Goal: Task Accomplishment & Management: Use online tool/utility

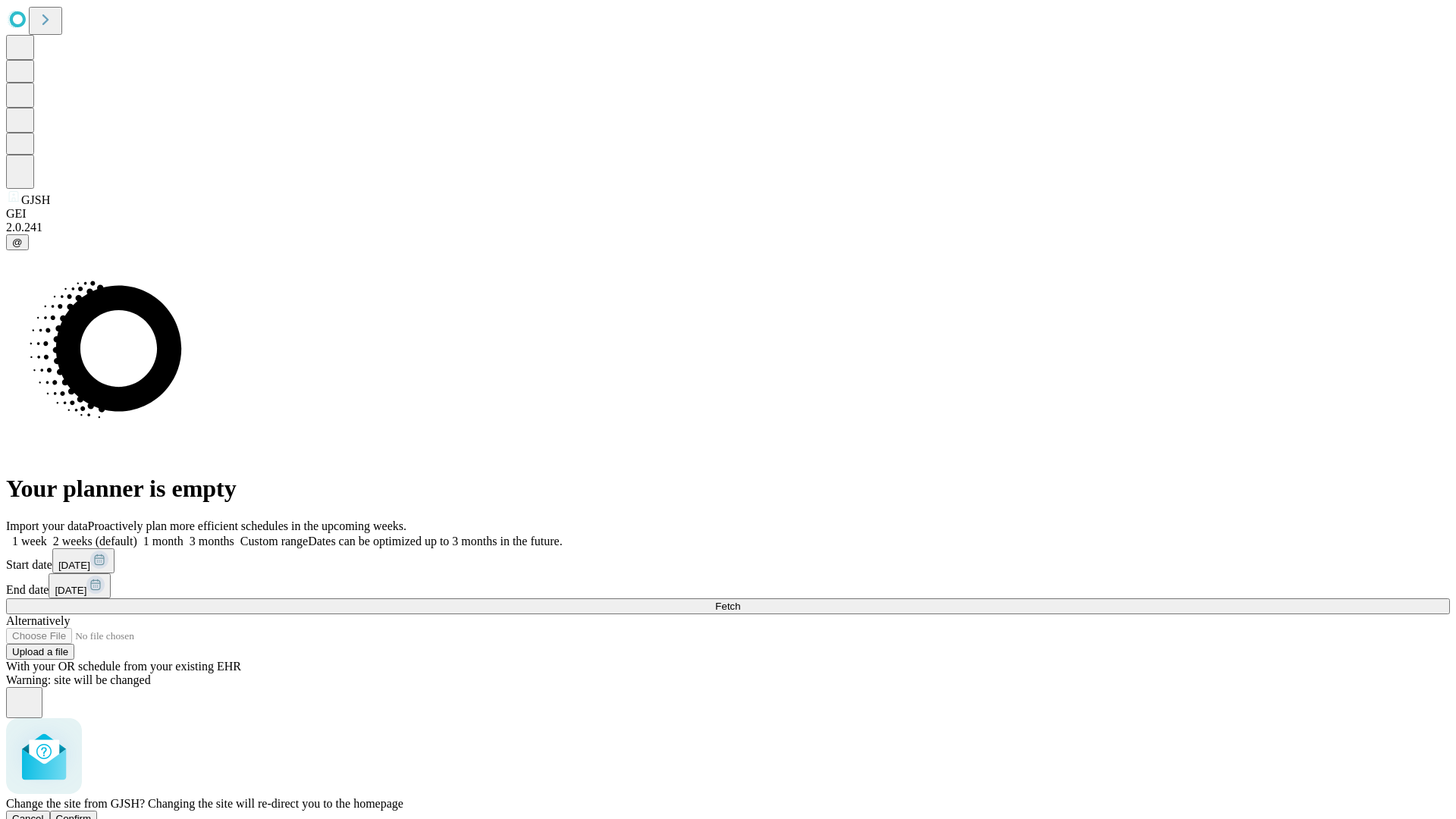
click at [92, 814] on span "Confirm" at bounding box center [74, 819] width 36 height 12
click at [47, 535] on label "1 week" at bounding box center [26, 541] width 41 height 13
click at [740, 601] on span "Fetch" at bounding box center [728, 606] width 25 height 12
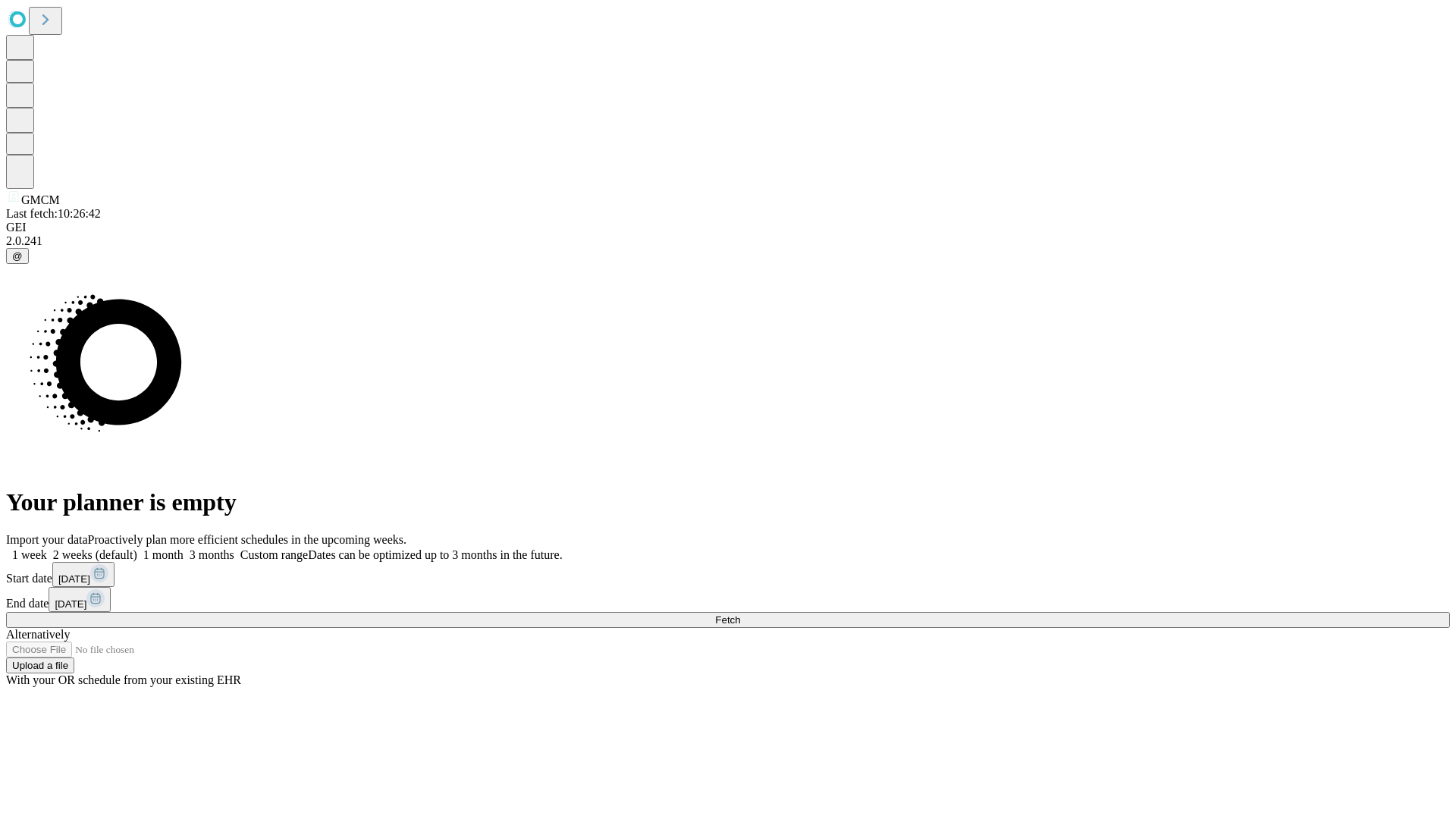
click at [47, 548] on label "1 week" at bounding box center [26, 555] width 41 height 13
click at [740, 614] on span "Fetch" at bounding box center [728, 620] width 25 height 12
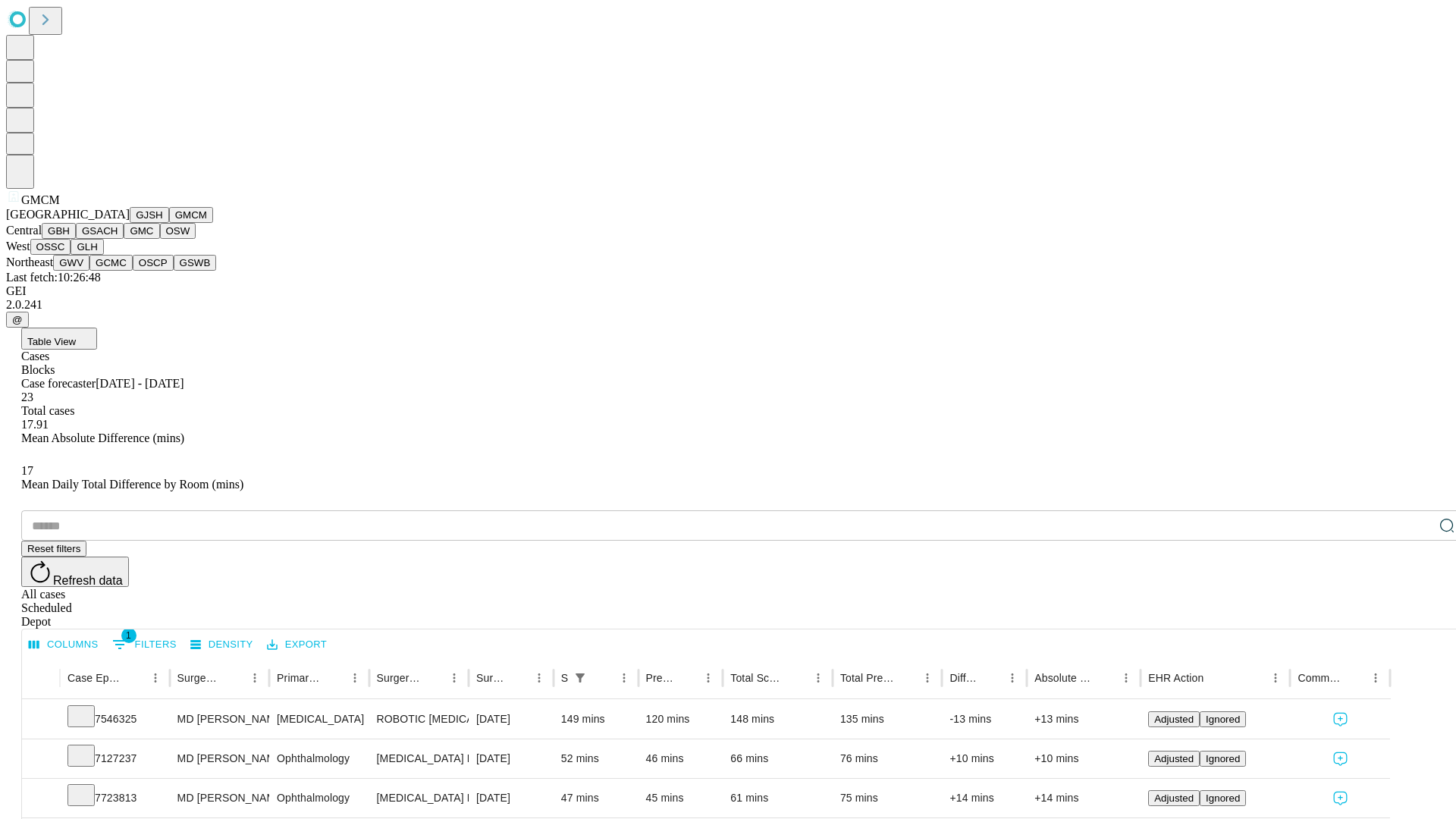
click at [76, 239] on button "GBH" at bounding box center [59, 231] width 34 height 16
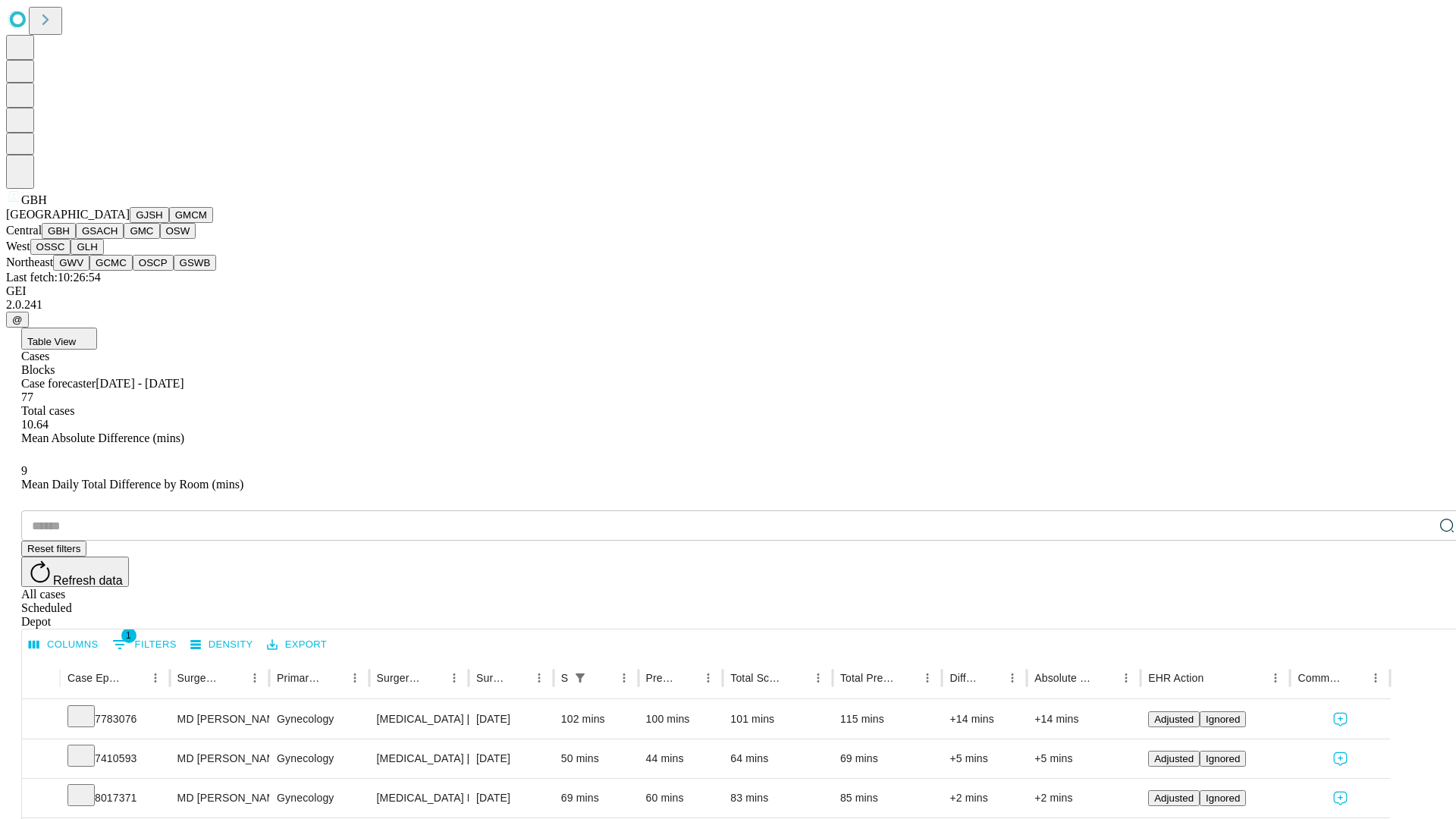
click at [117, 239] on button "GSACH" at bounding box center [99, 231] width 48 height 16
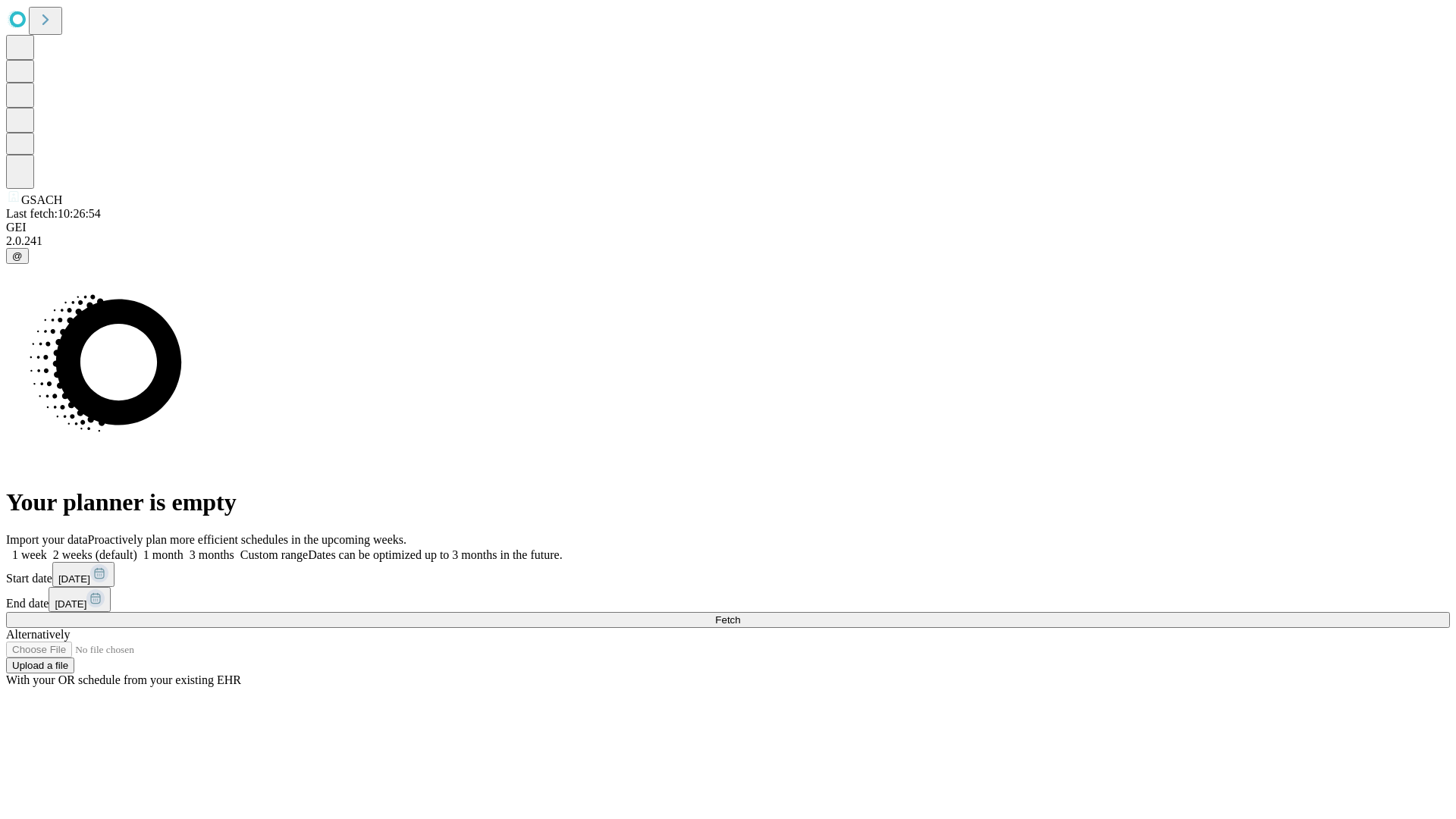
click at [47, 548] on label "1 week" at bounding box center [26, 555] width 41 height 13
click at [740, 614] on span "Fetch" at bounding box center [728, 620] width 25 height 12
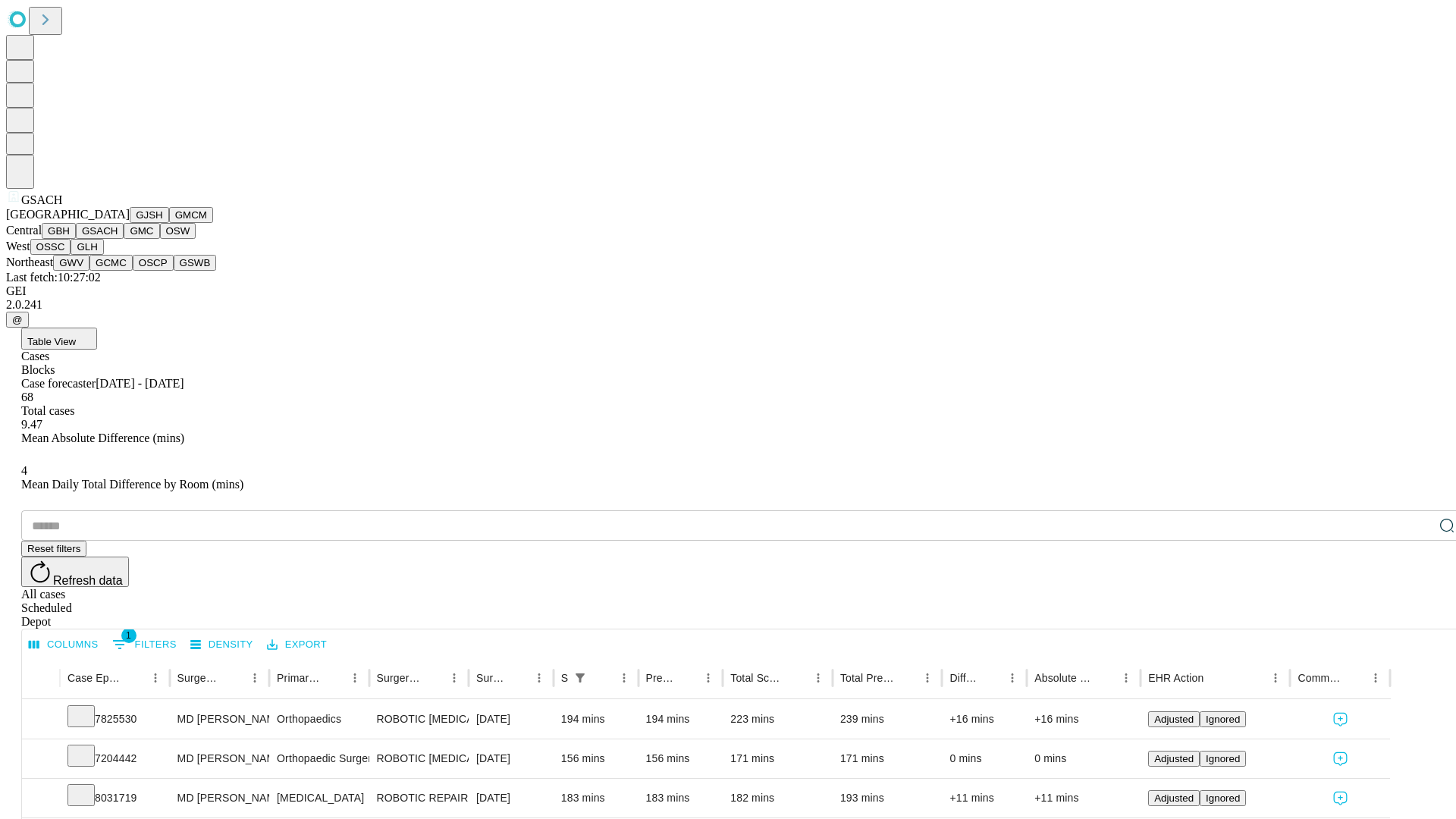
click at [124, 239] on button "GMC" at bounding box center [142, 231] width 36 height 16
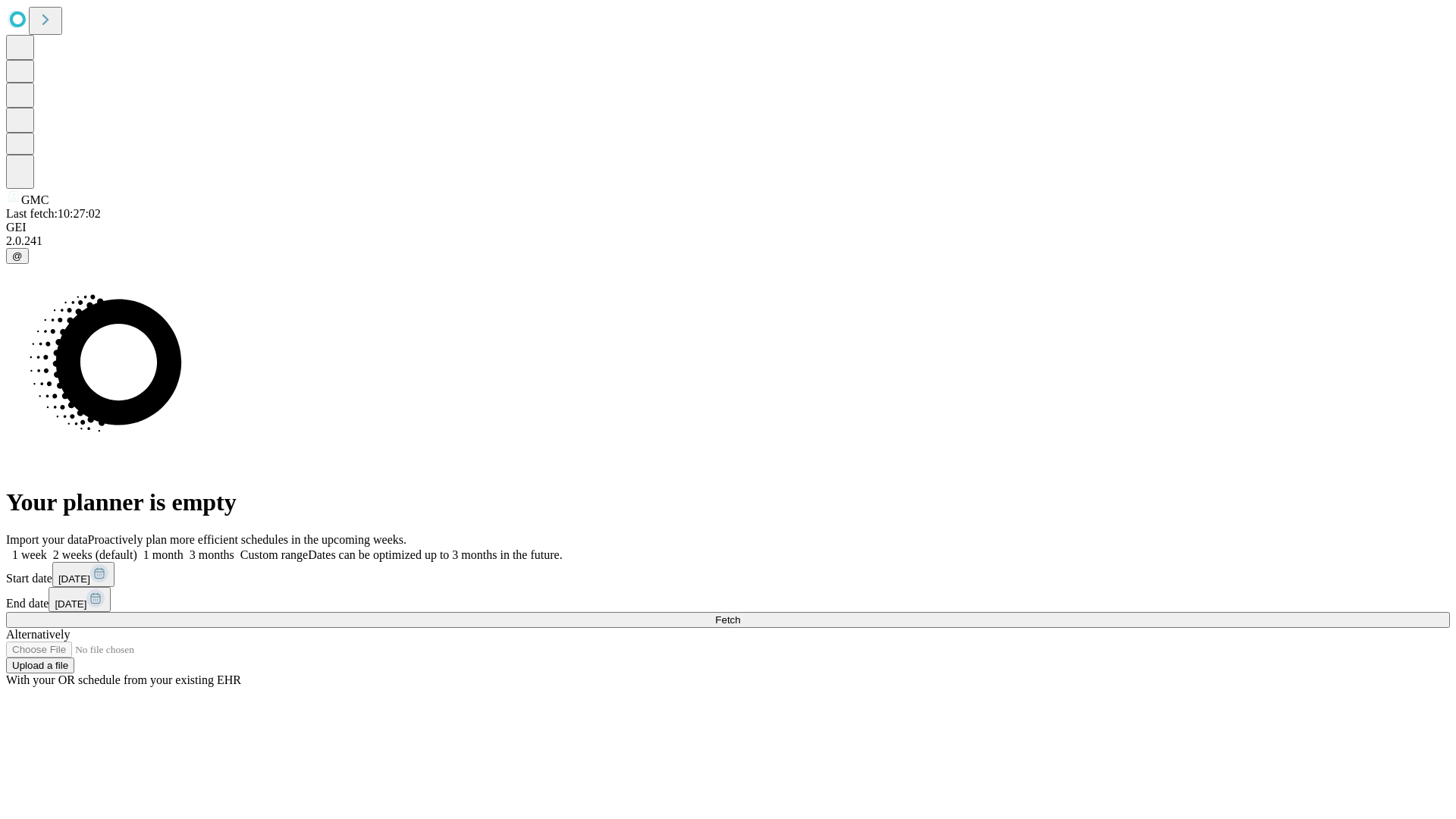
click at [47, 548] on label "1 week" at bounding box center [26, 555] width 41 height 13
click at [740, 614] on span "Fetch" at bounding box center [728, 620] width 25 height 12
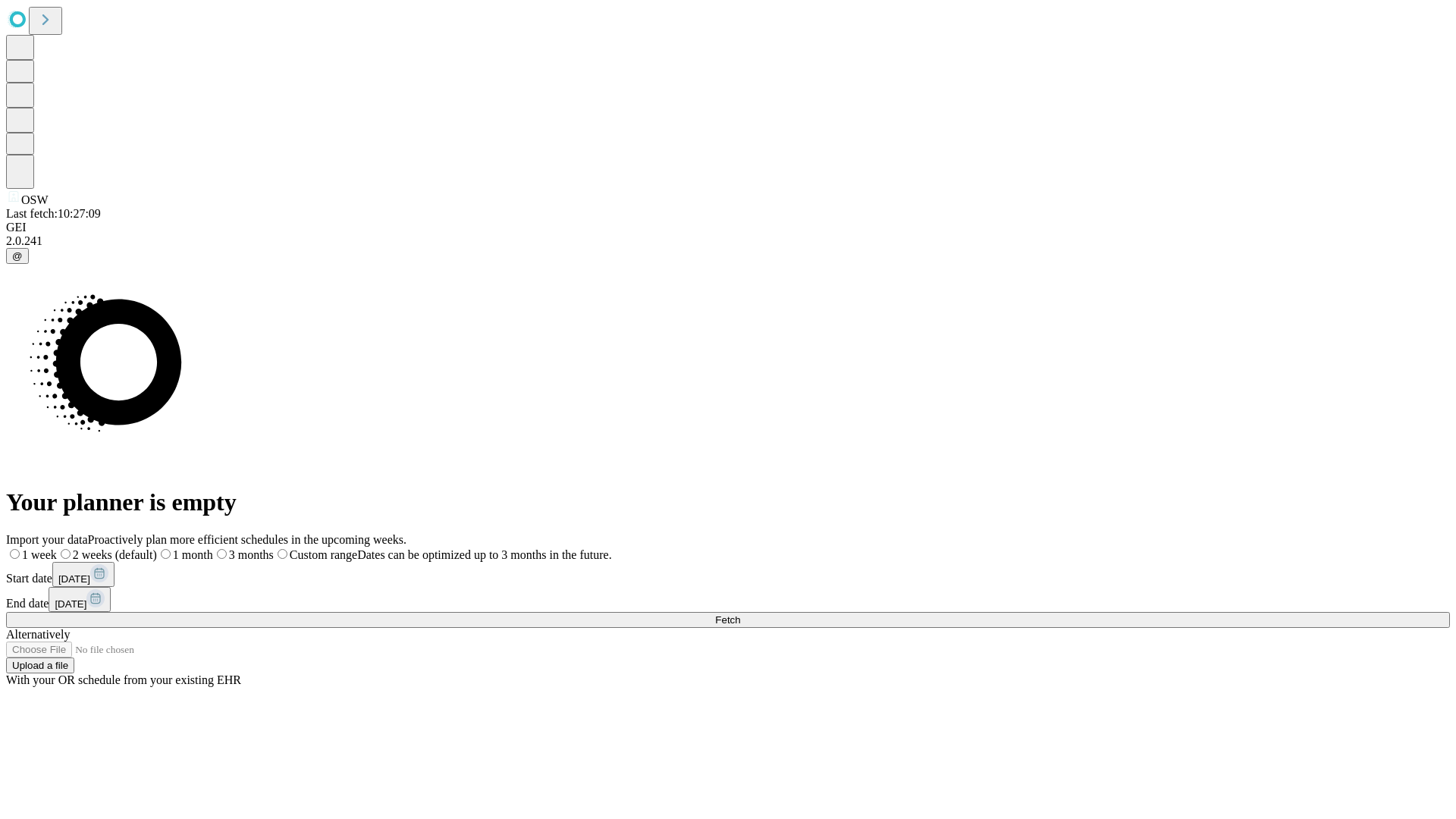
click at [57, 548] on label "1 week" at bounding box center [32, 555] width 50 height 13
click at [740, 614] on span "Fetch" at bounding box center [728, 620] width 25 height 12
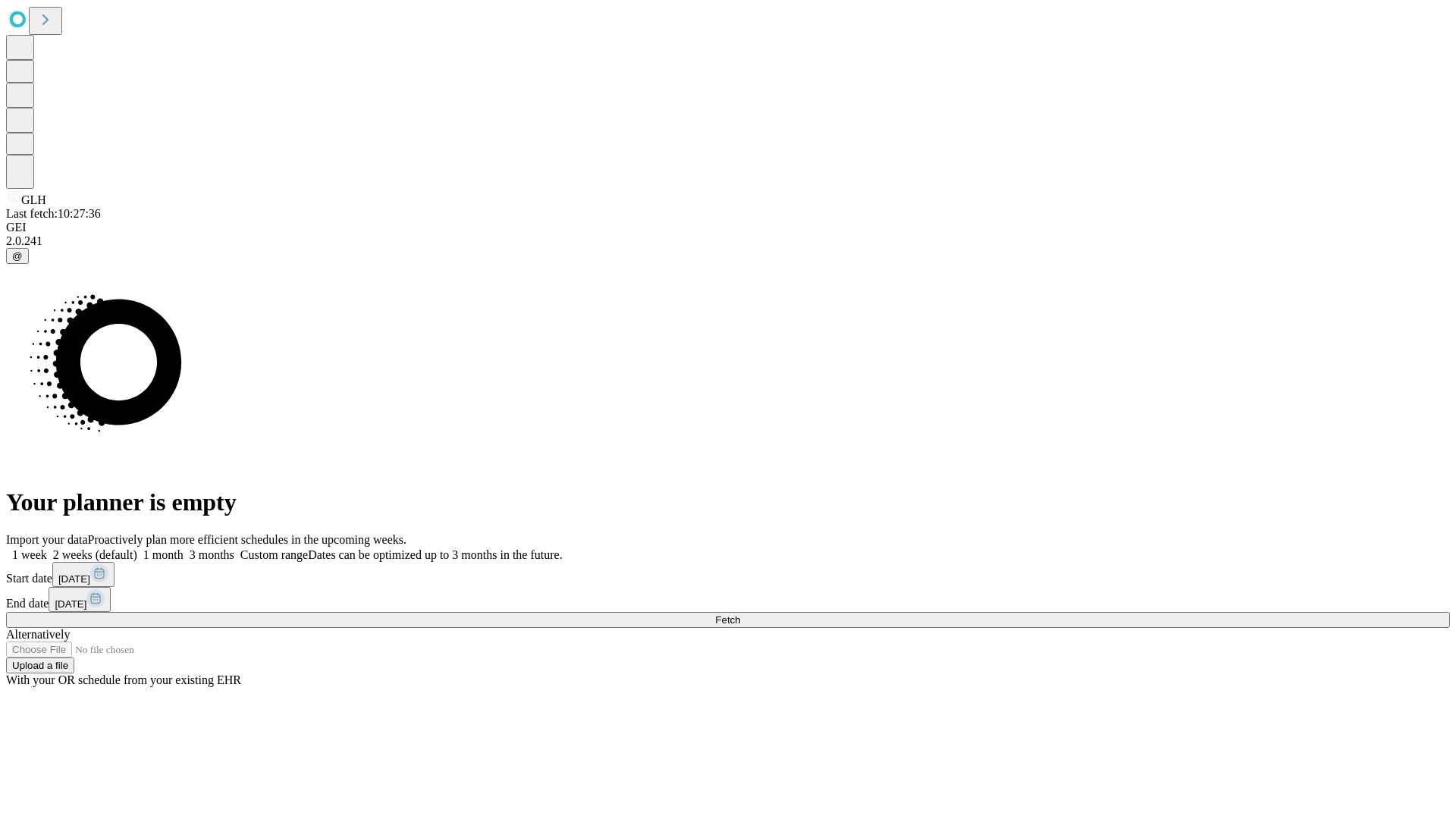
click at [47, 548] on label "1 week" at bounding box center [26, 555] width 41 height 13
click at [740, 614] on span "Fetch" at bounding box center [728, 620] width 25 height 12
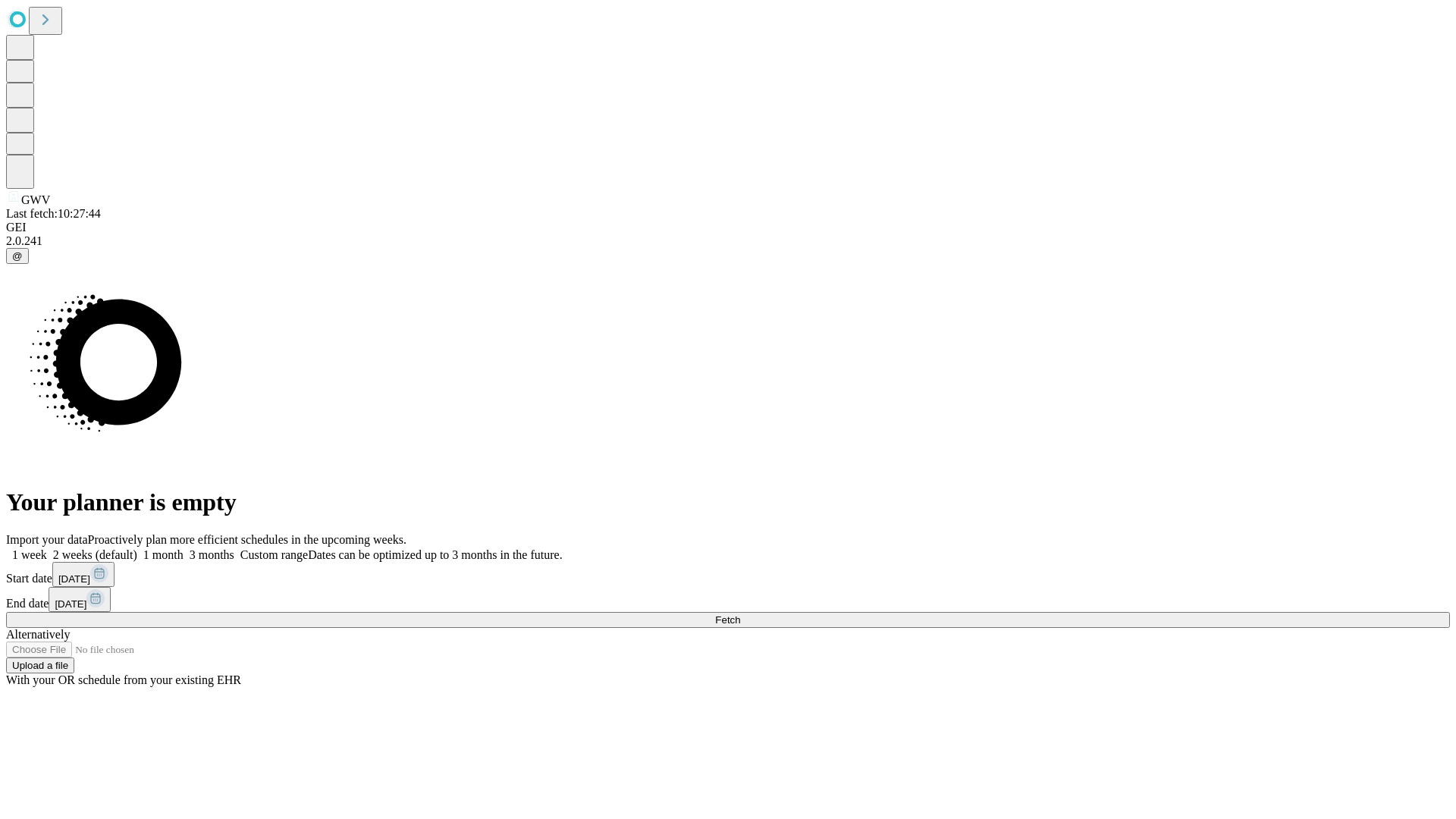
click at [47, 548] on label "1 week" at bounding box center [26, 555] width 41 height 13
click at [740, 614] on span "Fetch" at bounding box center [728, 620] width 25 height 12
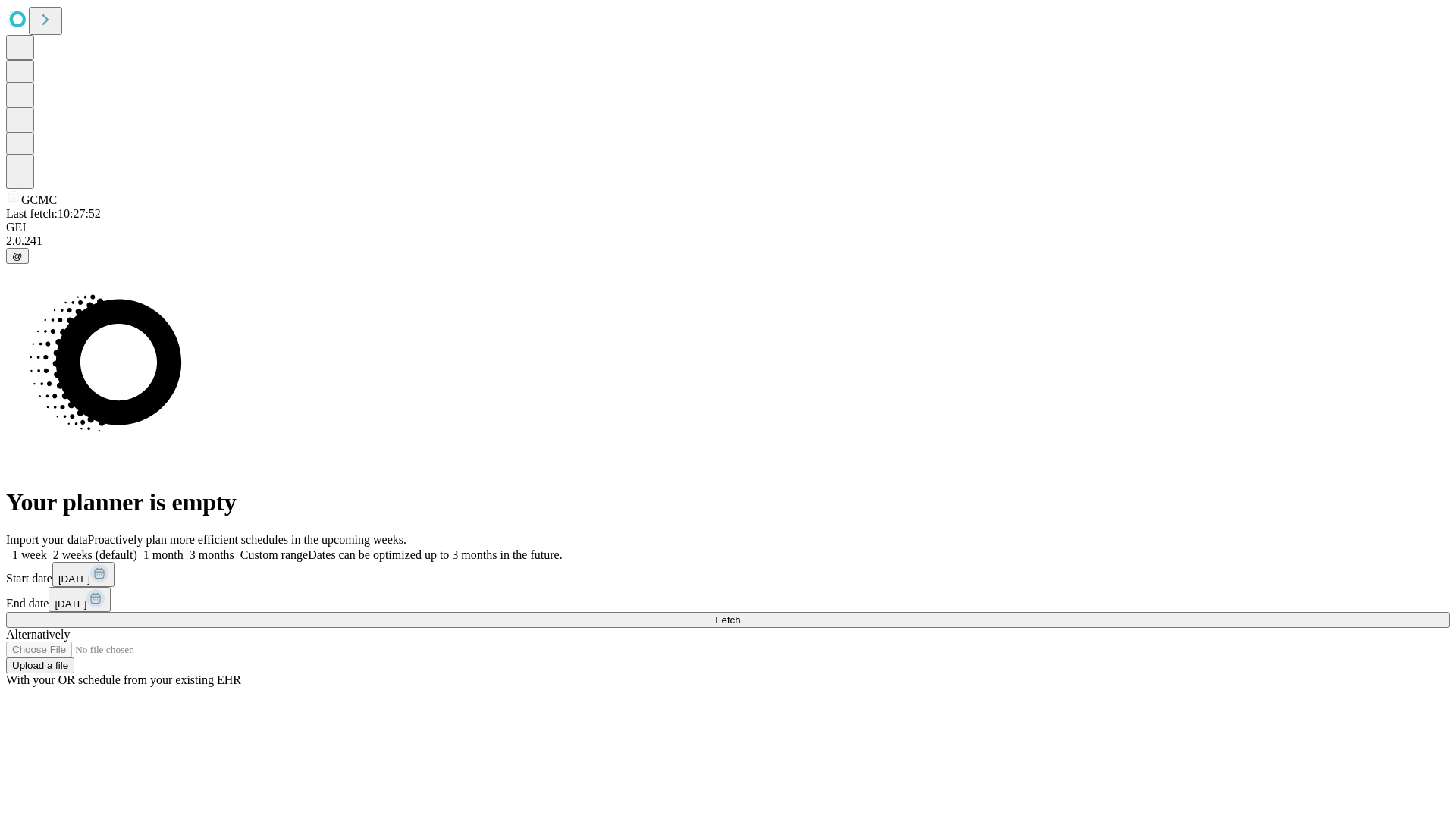
click at [47, 548] on label "1 week" at bounding box center [26, 555] width 41 height 13
click at [740, 614] on span "Fetch" at bounding box center [728, 620] width 25 height 12
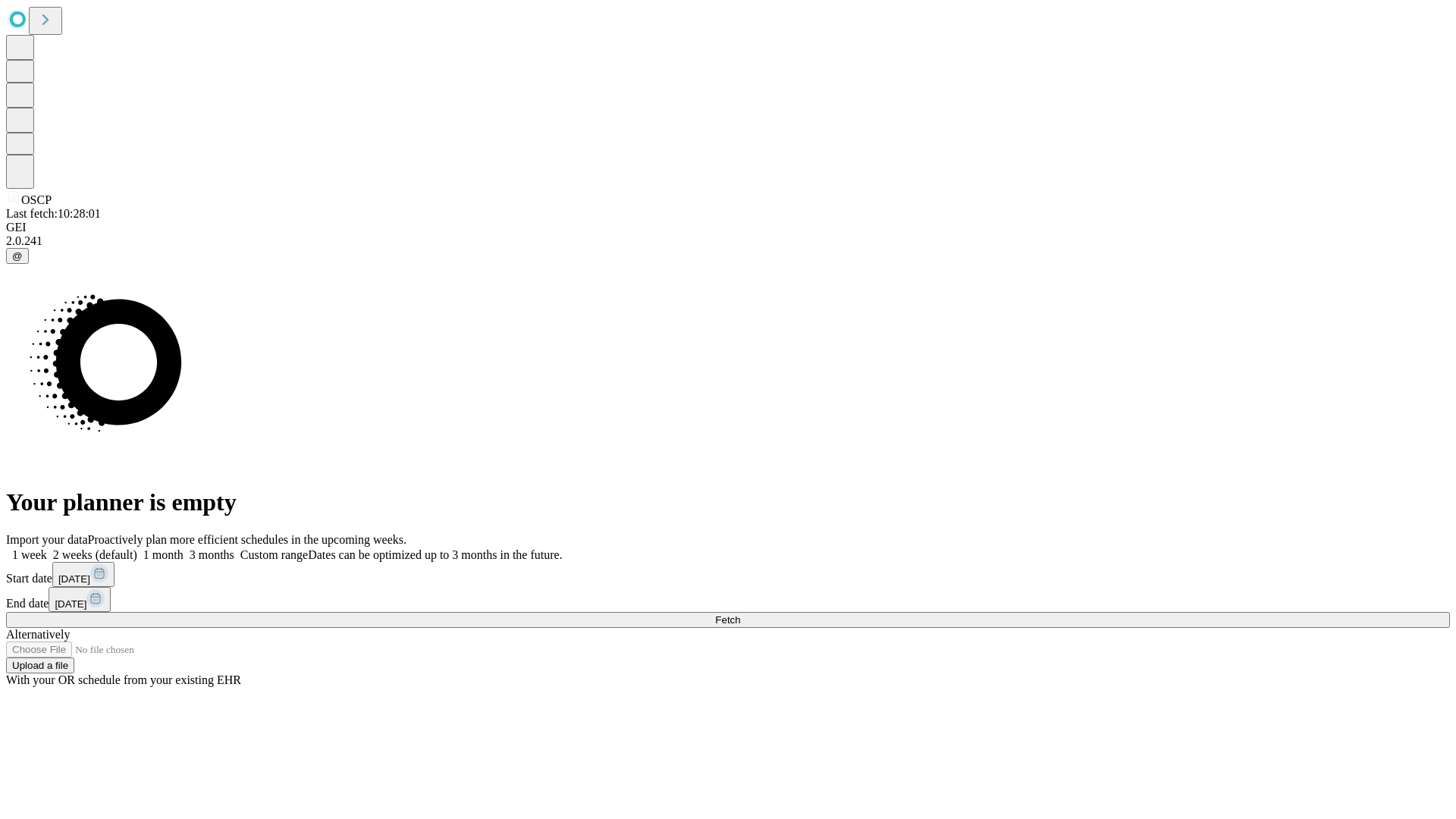
click at [47, 548] on label "1 week" at bounding box center [26, 555] width 41 height 13
click at [740, 614] on span "Fetch" at bounding box center [728, 620] width 25 height 12
